Goal: Share content

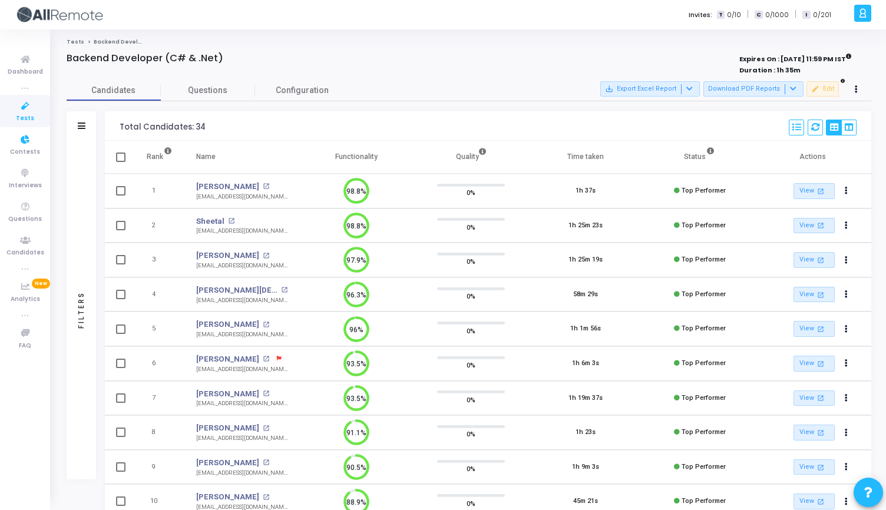
click at [32, 109] on icon at bounding box center [25, 106] width 25 height 15
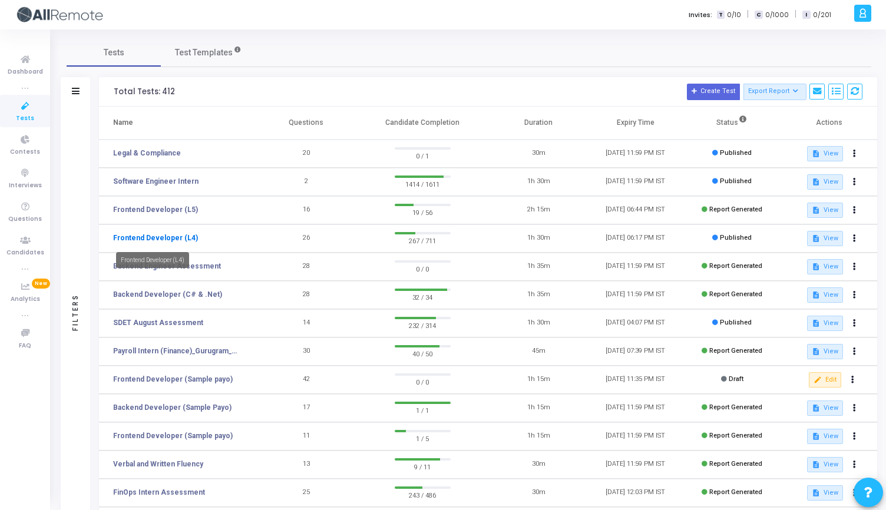
click at [122, 238] on link "Frontend Developer (L4)" at bounding box center [155, 238] width 85 height 11
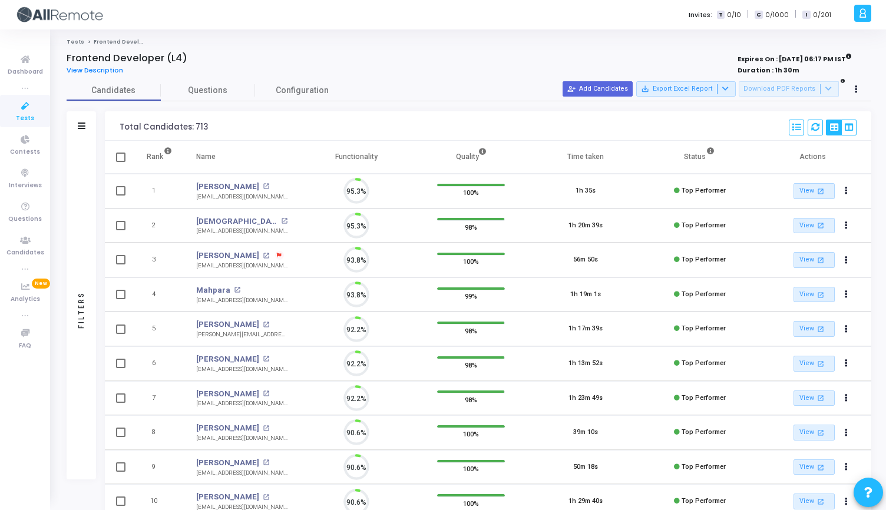
scroll to position [25, 30]
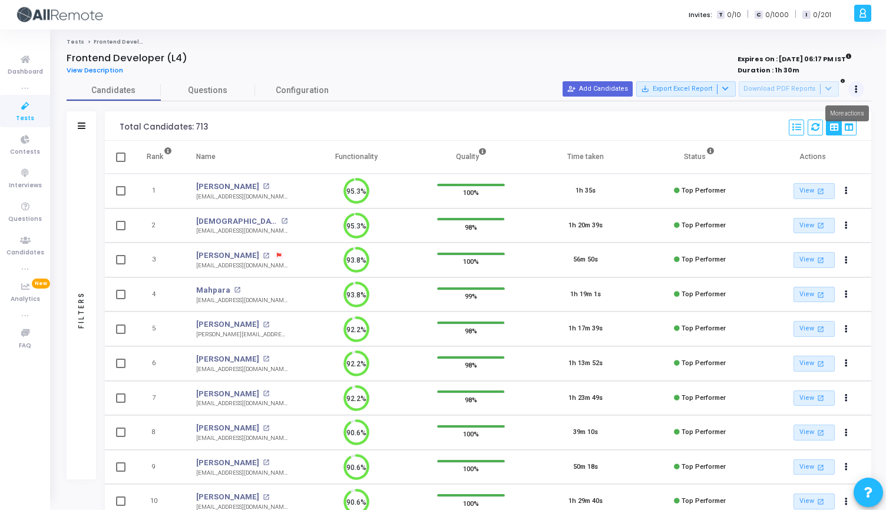
click at [854, 87] on icon at bounding box center [855, 90] width 3 height 6
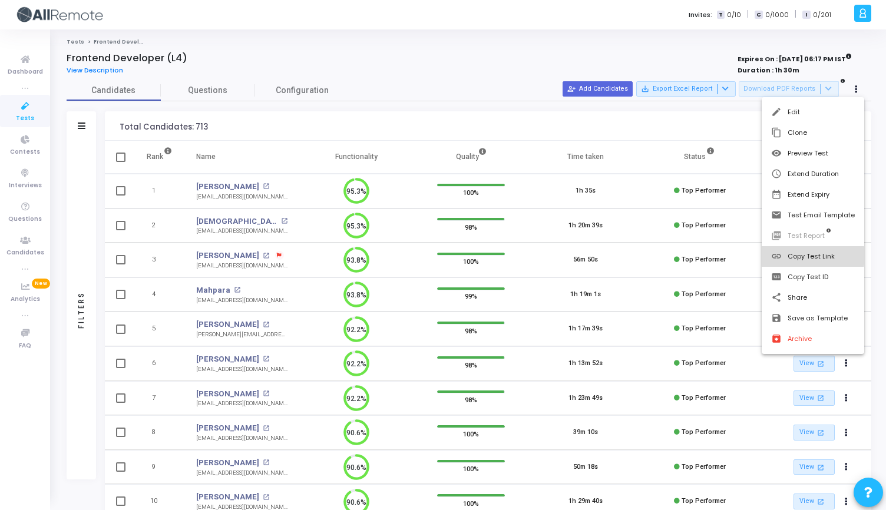
click at [803, 256] on button "link Copy Test Link" at bounding box center [812, 256] width 102 height 21
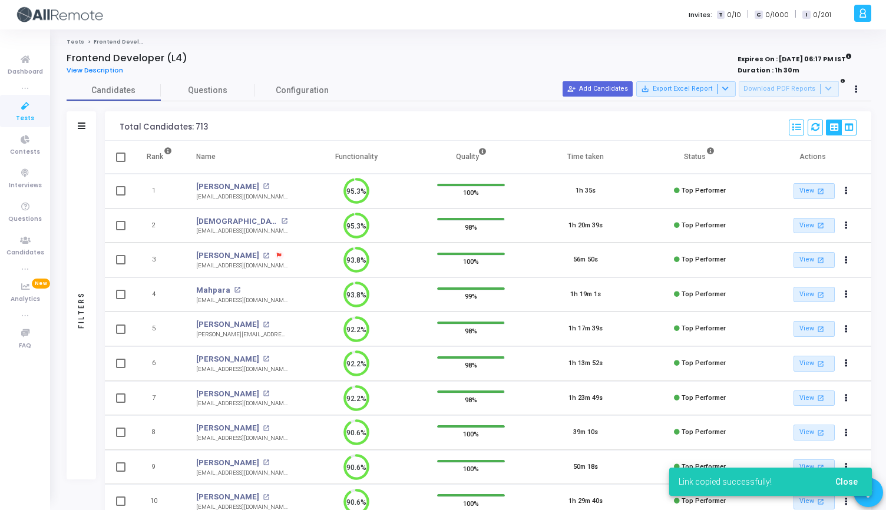
click at [462, 70] on div "View Description" at bounding box center [302, 70] width 471 height 13
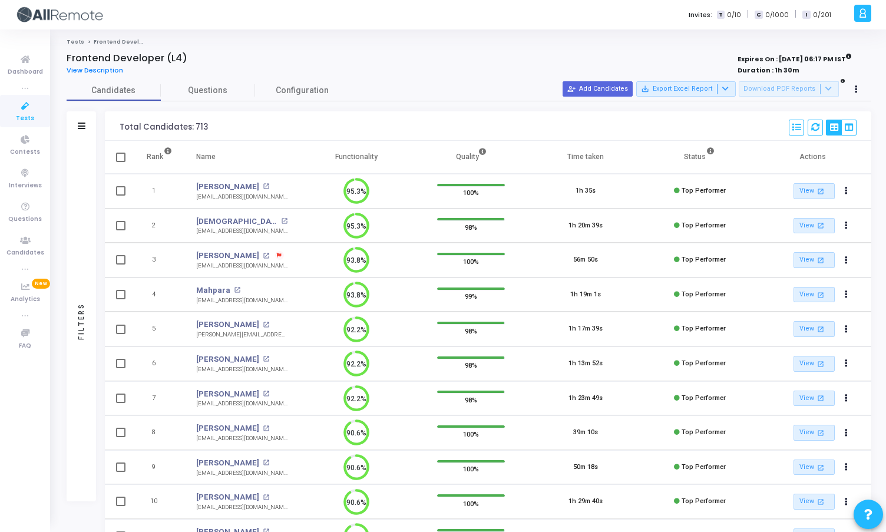
scroll to position [5, 5]
